Goal: Information Seeking & Learning: Learn about a topic

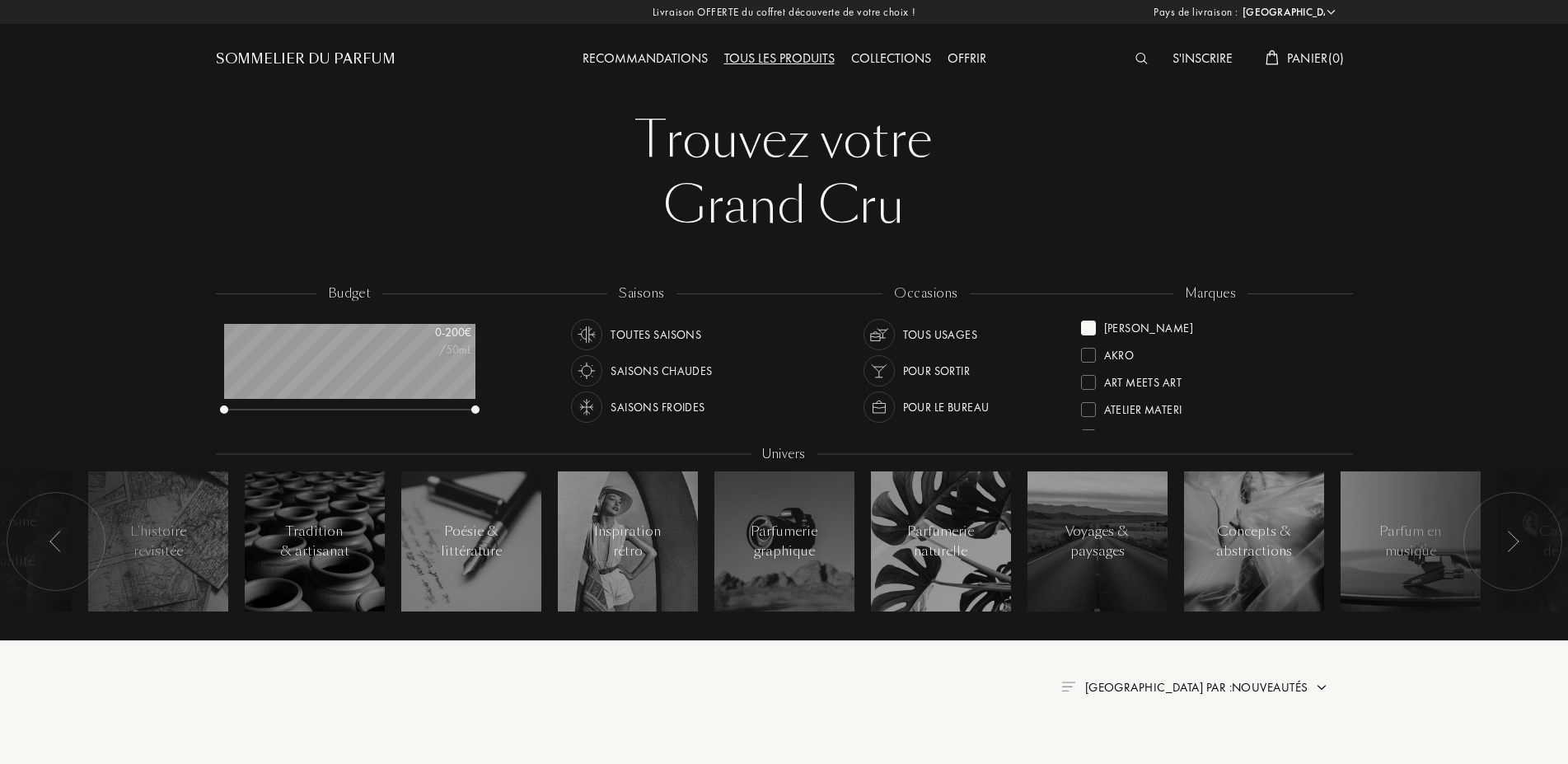
select select "FR"
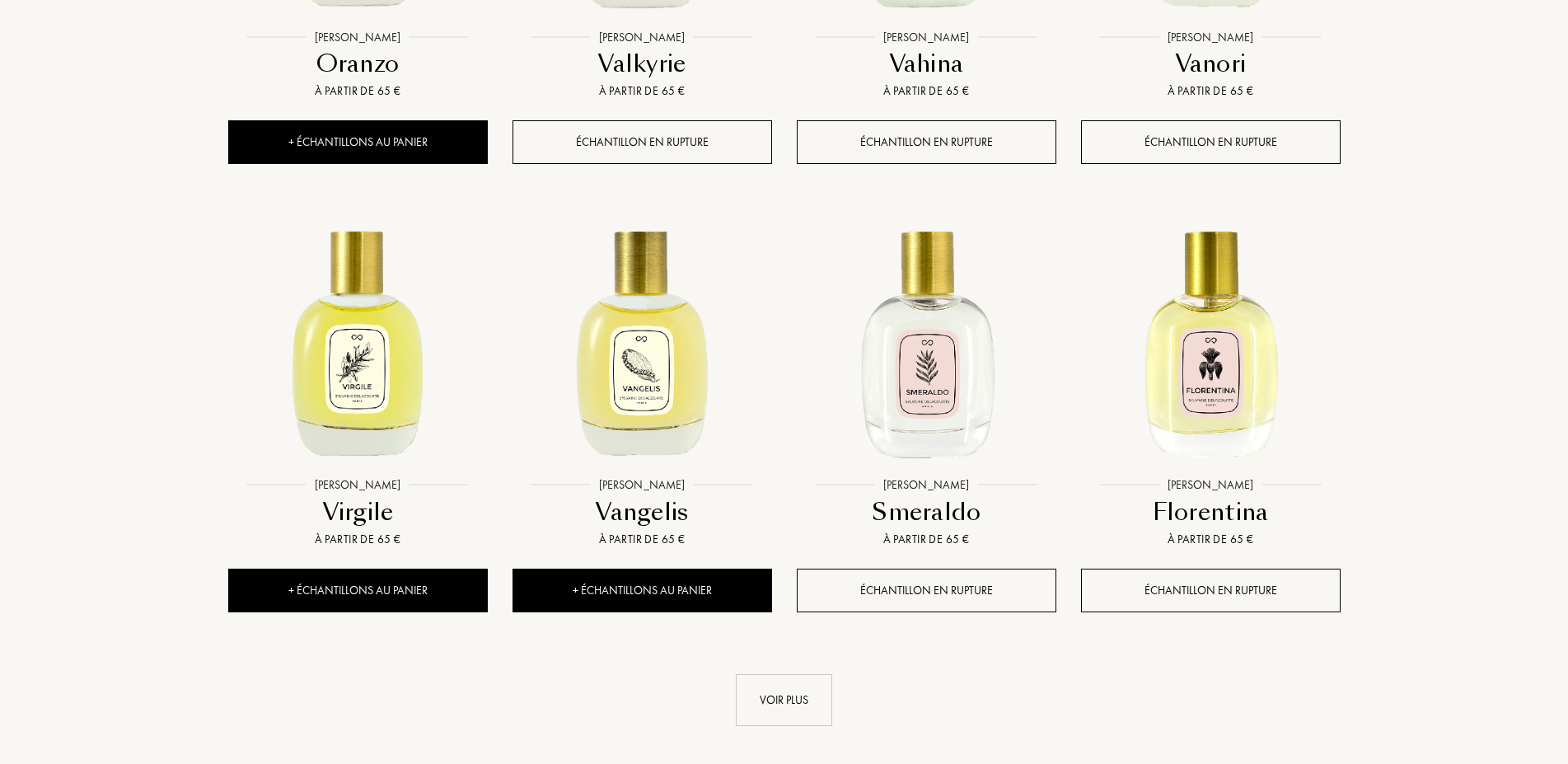
scroll to position [82, 251]
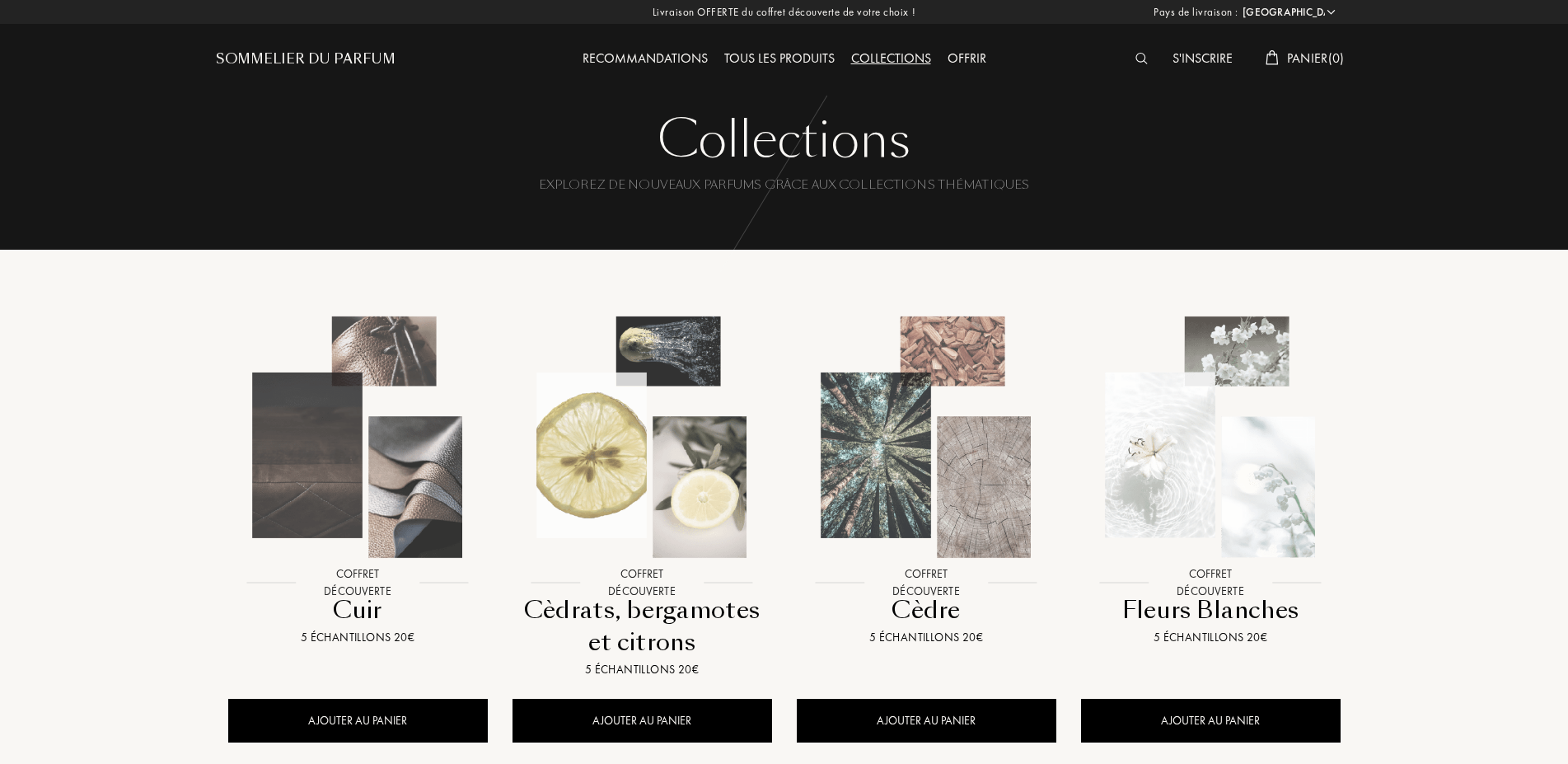
select select "FR"
click at [805, 62] on div "Tous les produits" at bounding box center [780, 58] width 127 height 21
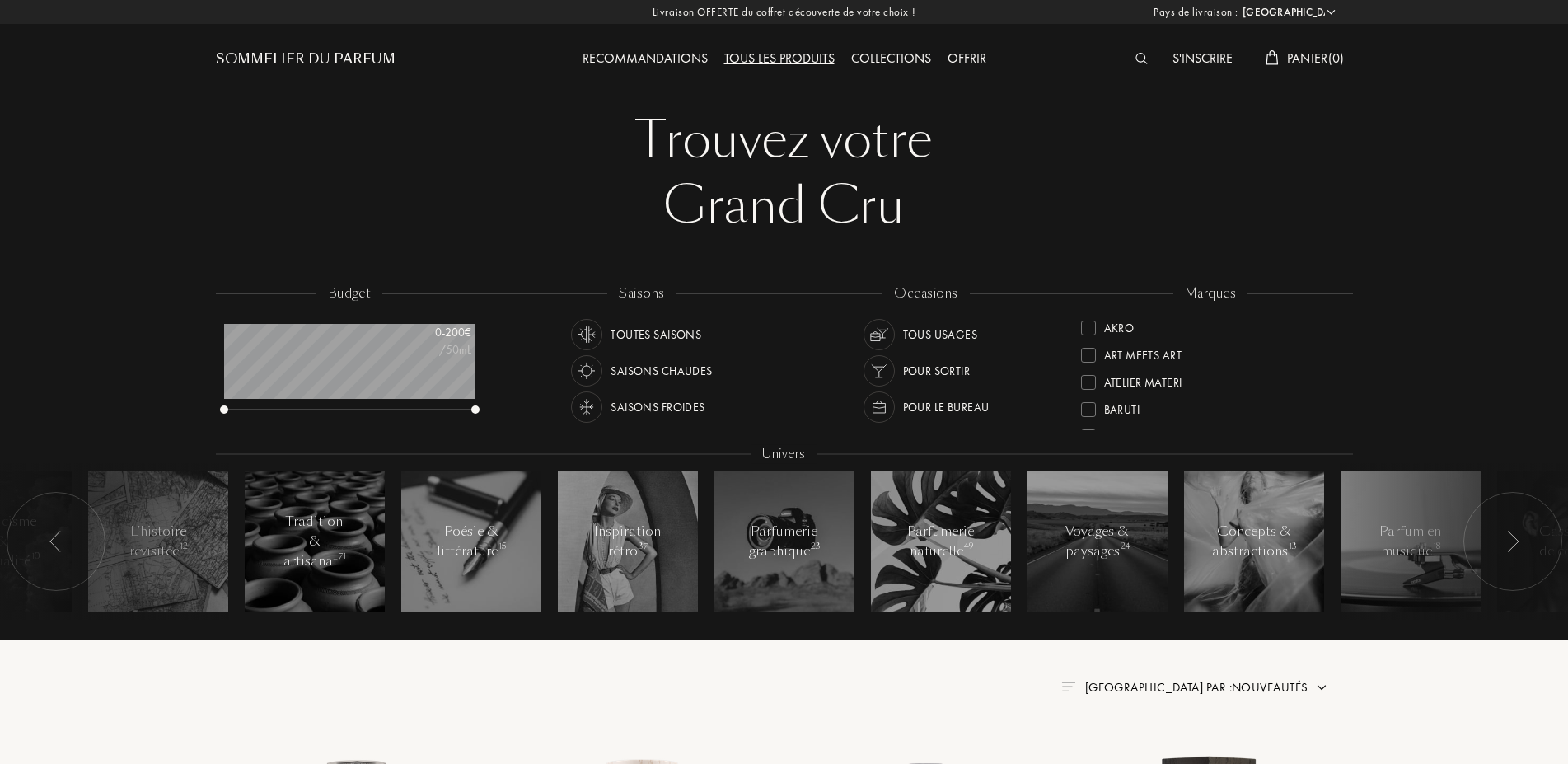
select select "FR"
click at [1112, 325] on div "Akro" at bounding box center [1119, 325] width 30 height 22
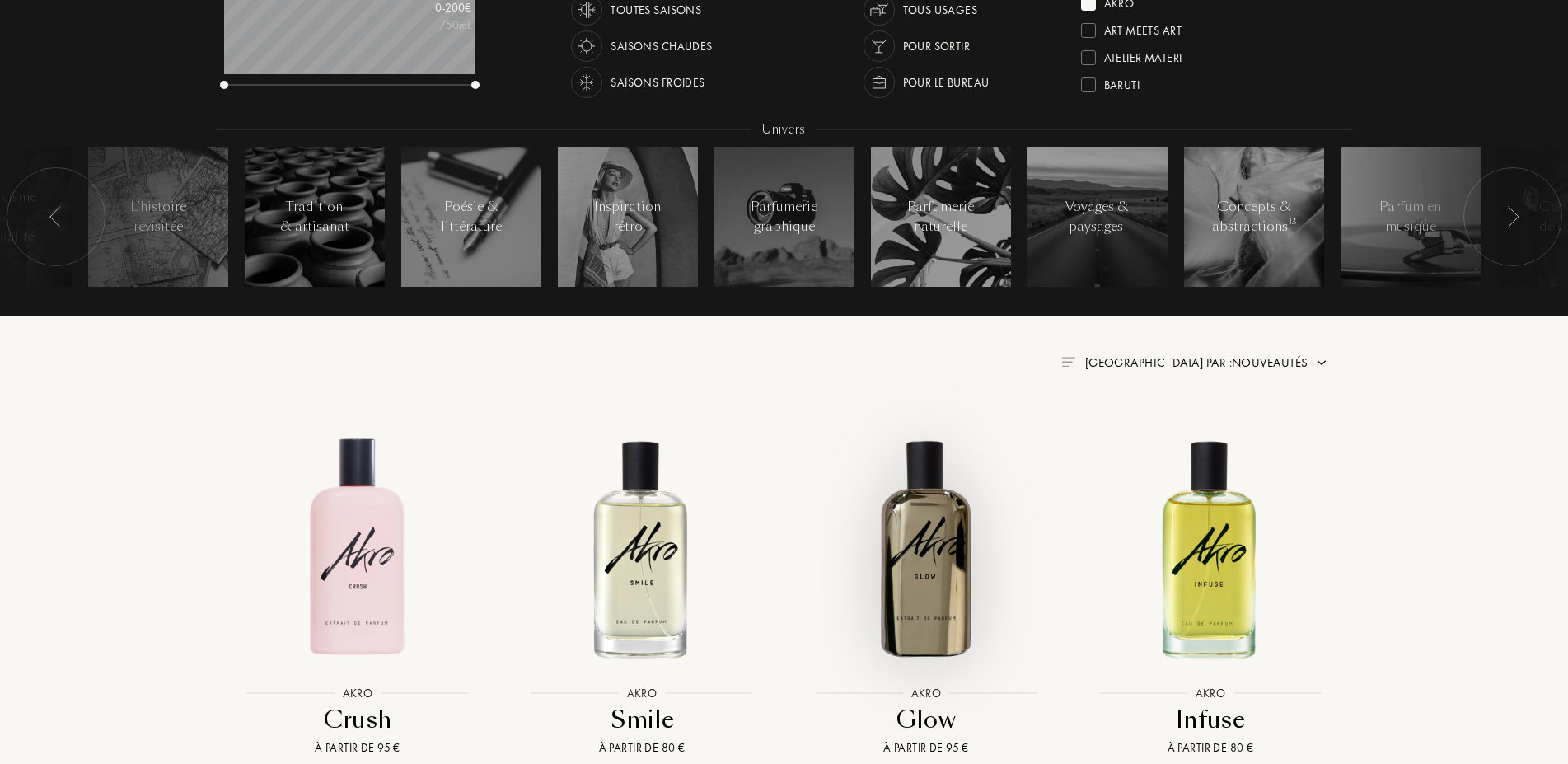
scroll to position [252, 0]
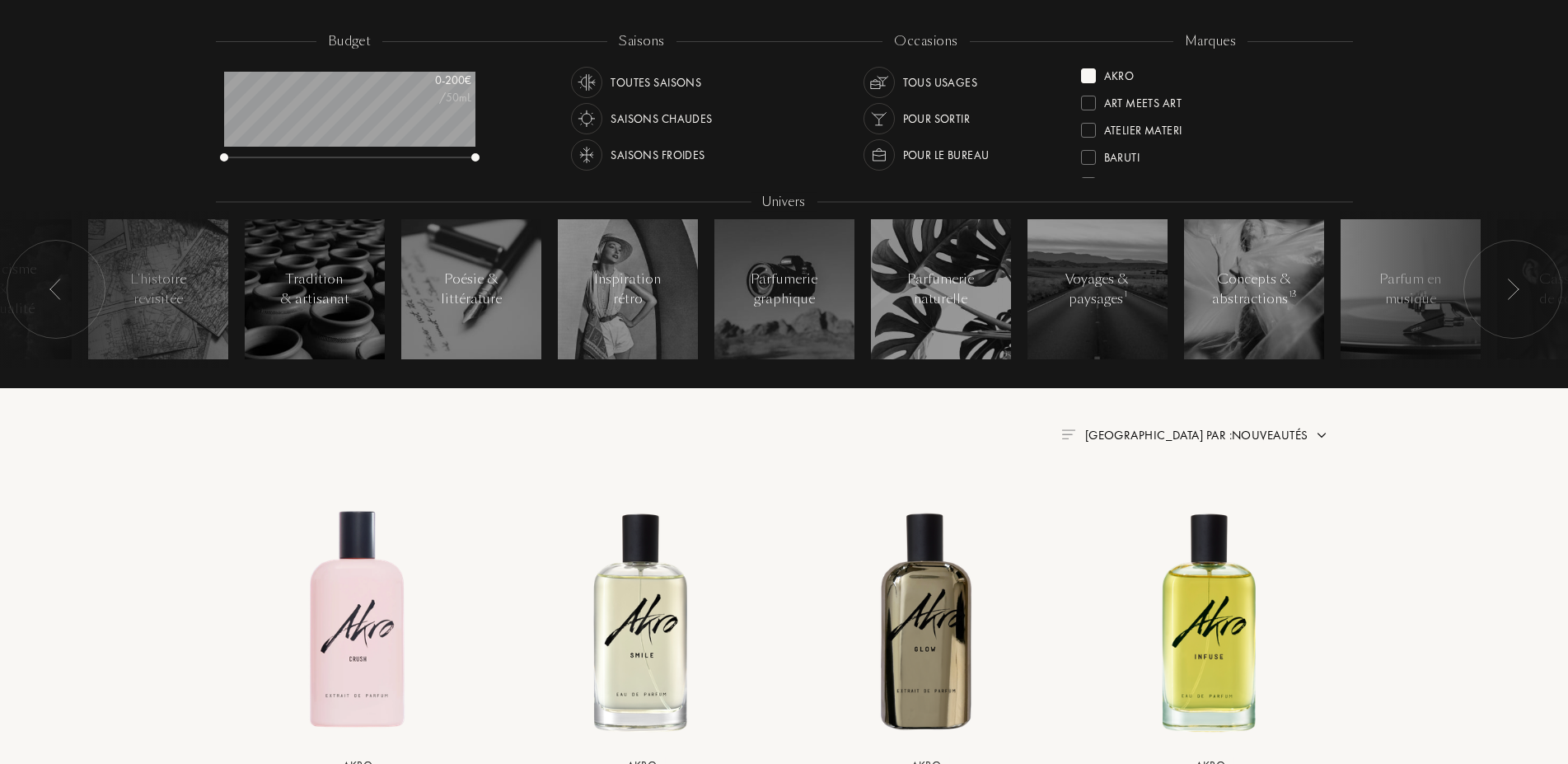
click at [1088, 77] on div at bounding box center [1089, 76] width 15 height 15
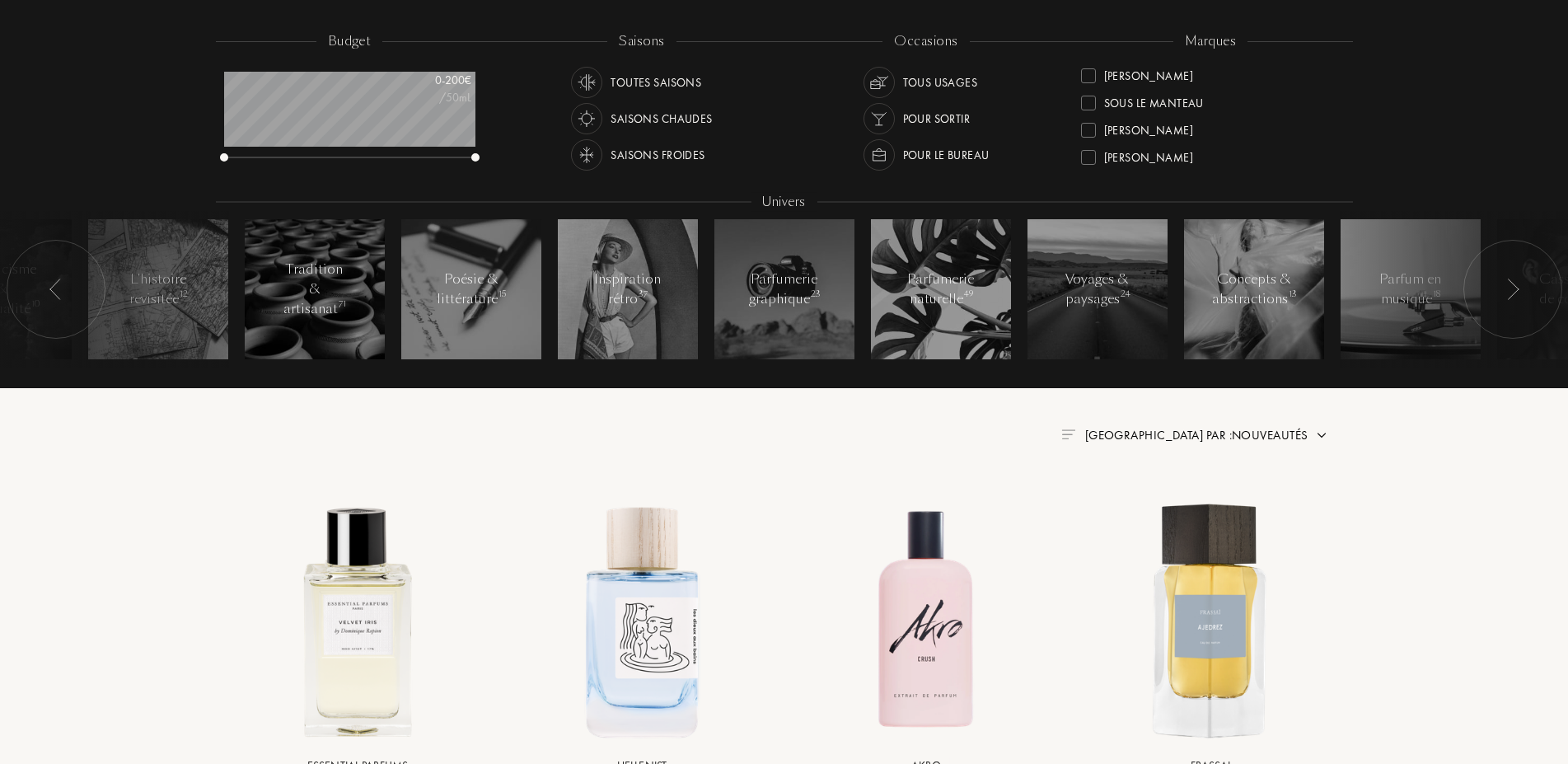
scroll to position [612, 0]
click at [1090, 115] on div at bounding box center [1089, 117] width 15 height 15
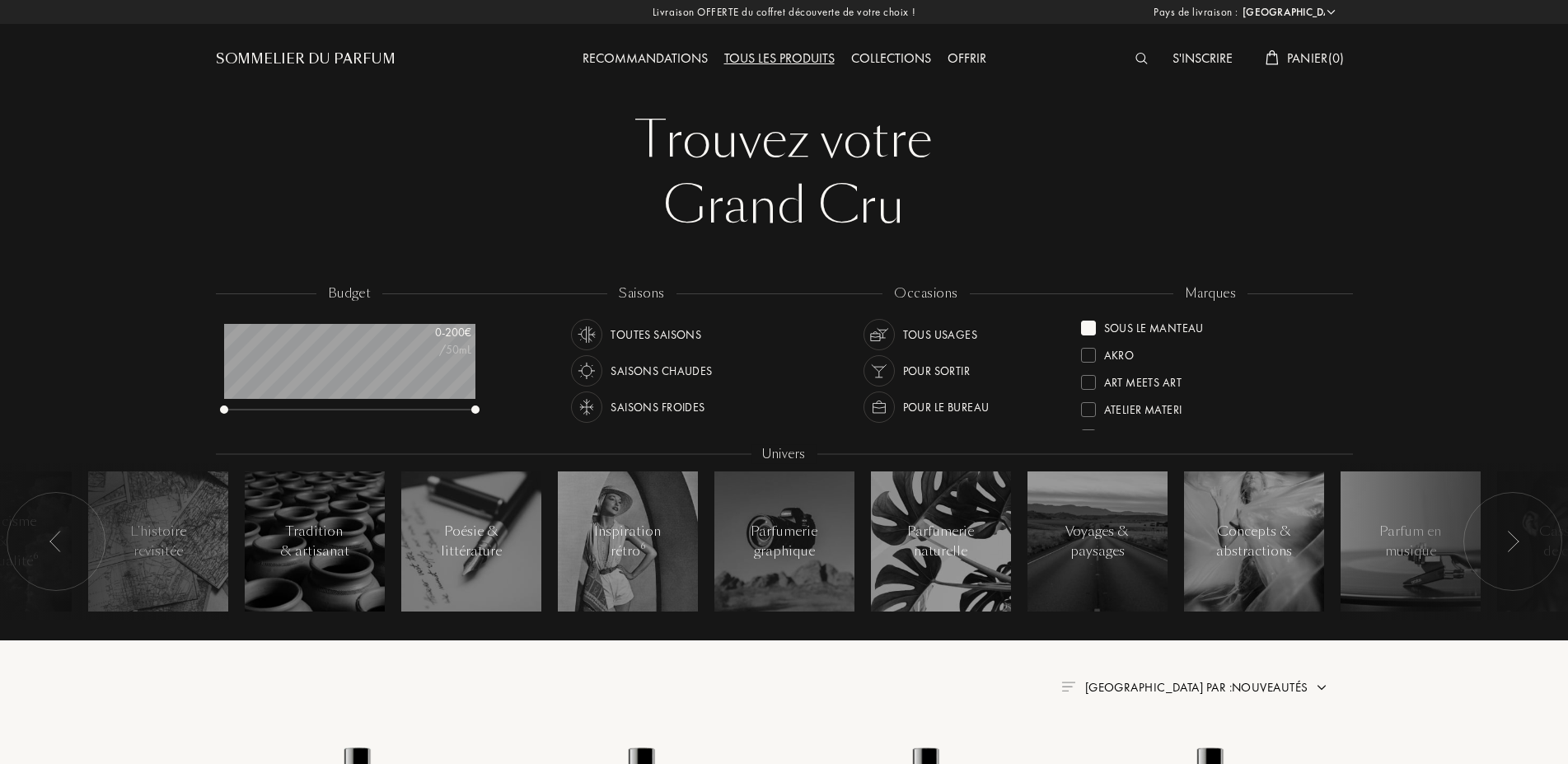
click at [1090, 328] on div at bounding box center [1089, 329] width 15 height 15
